Goal: Check status: Check status

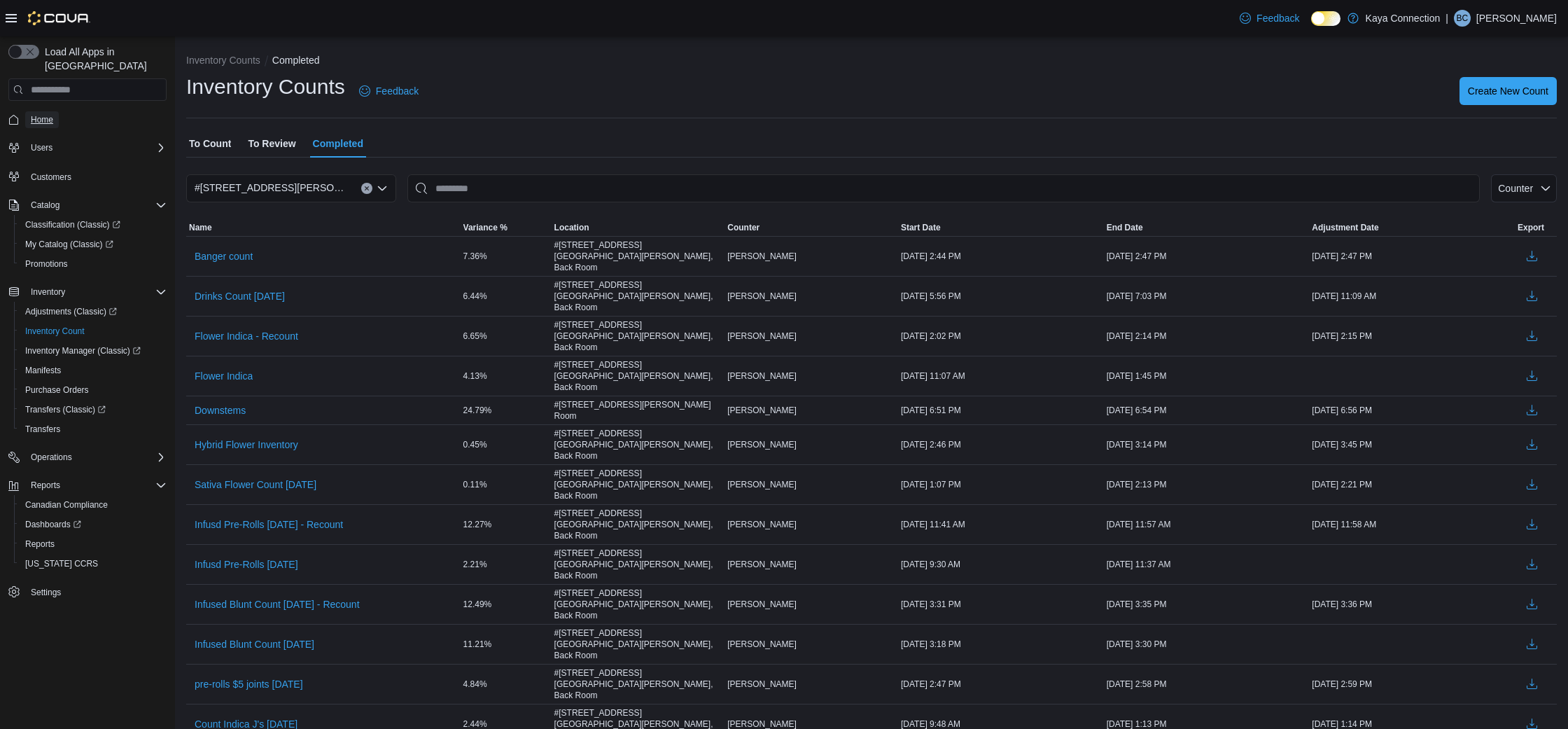
click at [48, 111] on span "Home" at bounding box center [42, 119] width 23 height 17
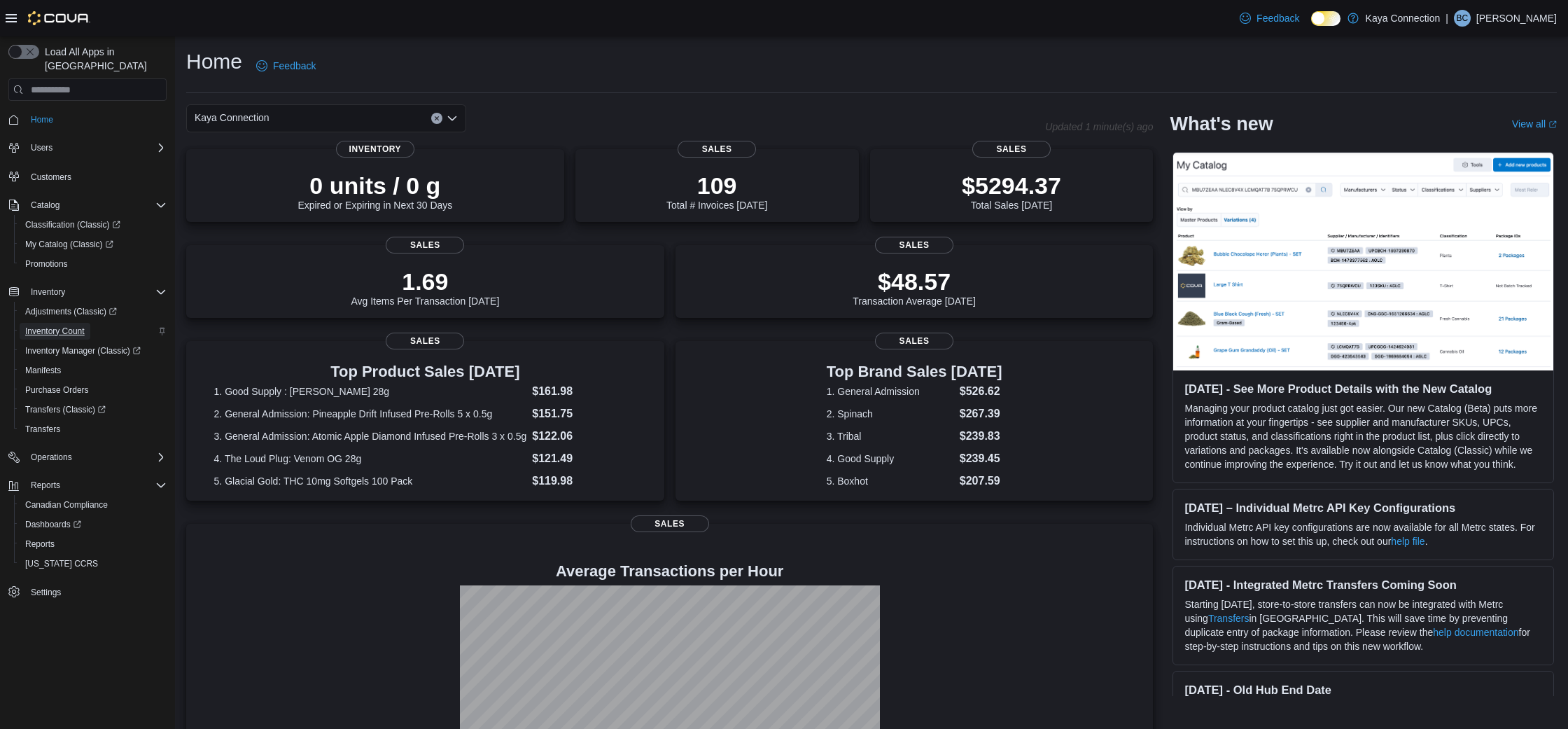
click at [61, 326] on span "Inventory Count" at bounding box center [55, 331] width 60 height 11
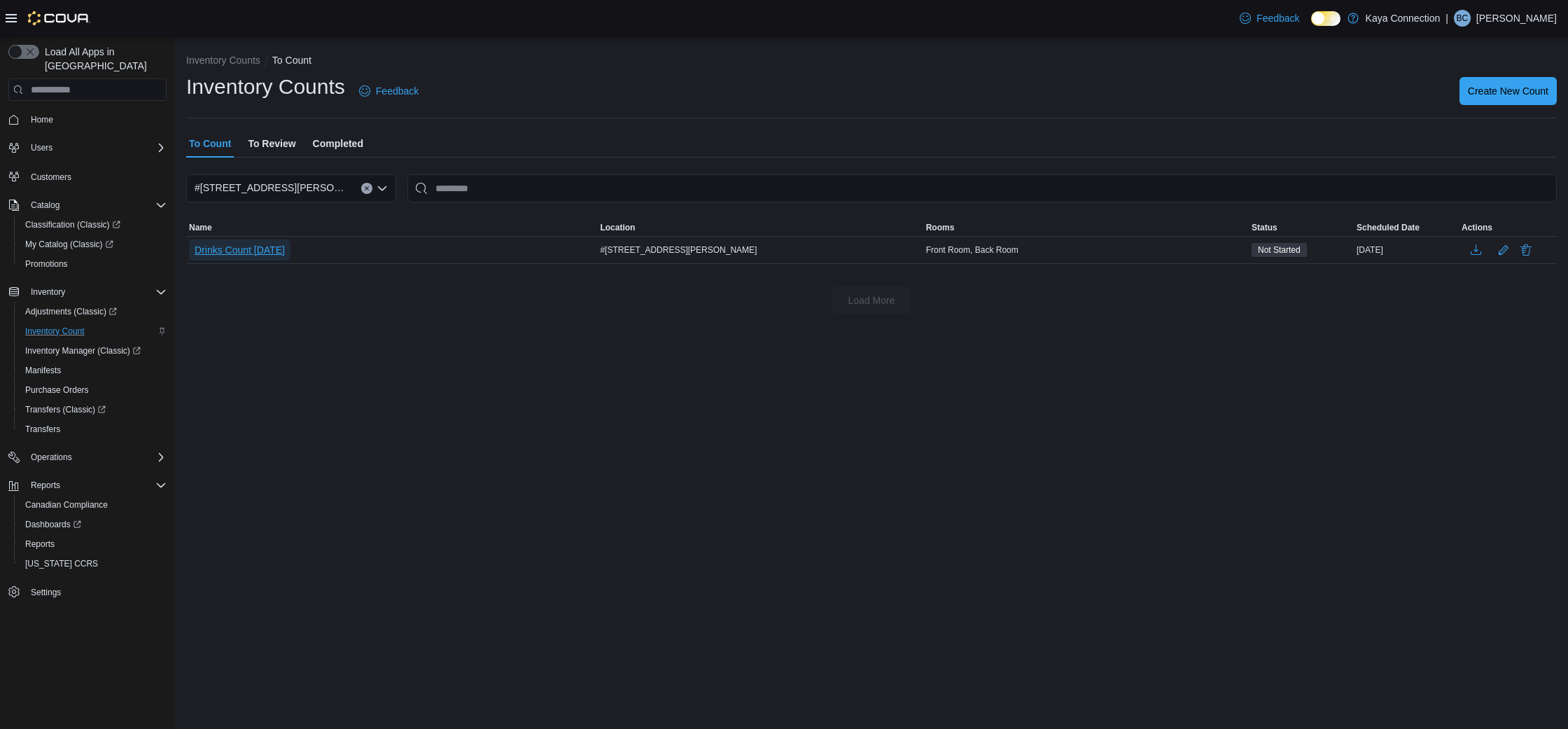
click at [281, 240] on span "Drinks Count [DATE]" at bounding box center [239, 250] width 90 height 21
